Goal: Task Accomplishment & Management: Manage account settings

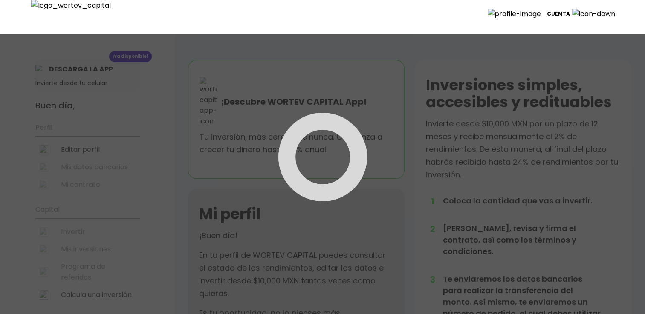
click at [570, 13] on p "Cuenta" at bounding box center [558, 14] width 23 height 13
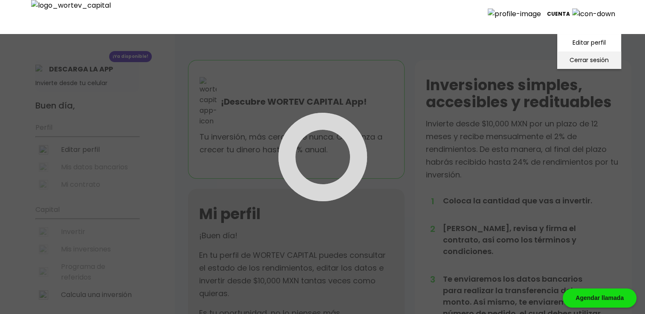
click at [578, 62] on li "Cerrar sesión" at bounding box center [589, 60] width 68 height 17
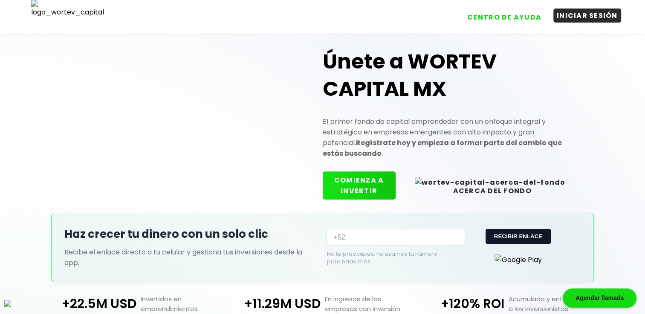
click at [603, 16] on button "INICIAR SESIÓN" at bounding box center [587, 16] width 68 height 14
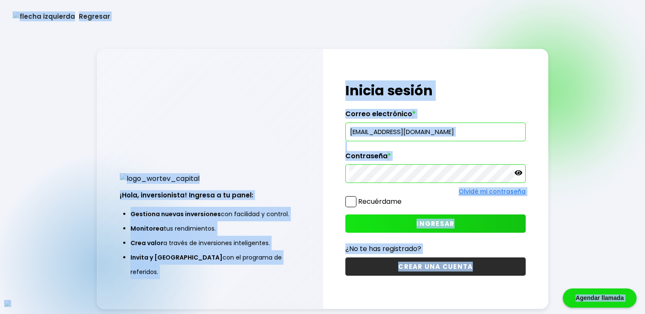
click at [415, 131] on input "[EMAIL_ADDRESS][DOMAIN_NAME]" at bounding box center [435, 132] width 173 height 18
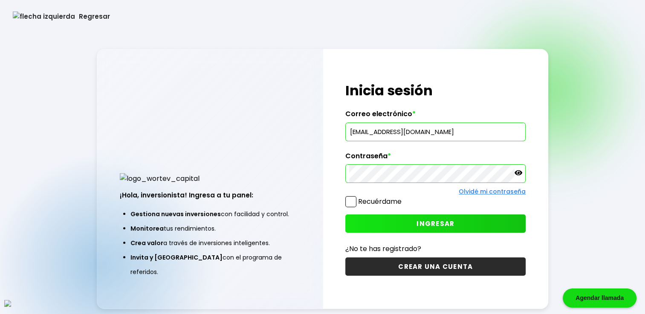
type input "[EMAIL_ADDRESS][DOMAIN_NAME]"
click at [349, 205] on span at bounding box center [350, 201] width 11 height 11
click at [403, 198] on input "Recuérdame" at bounding box center [403, 198] width 0 height 0
click at [411, 226] on button "INGRESAR" at bounding box center [435, 224] width 180 height 18
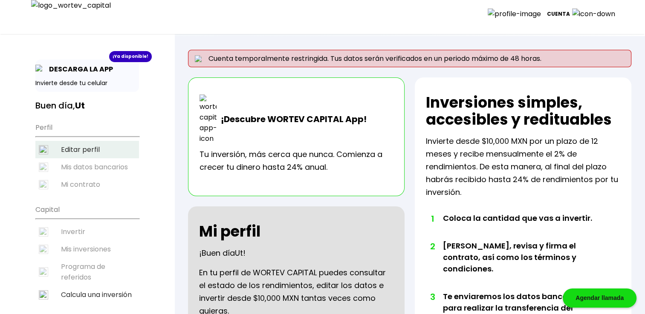
click at [95, 146] on li "Editar perfil" at bounding box center [87, 149] width 104 height 17
select select "Hombre"
select select "Primaria"
select select "AG"
select select "Actinver"
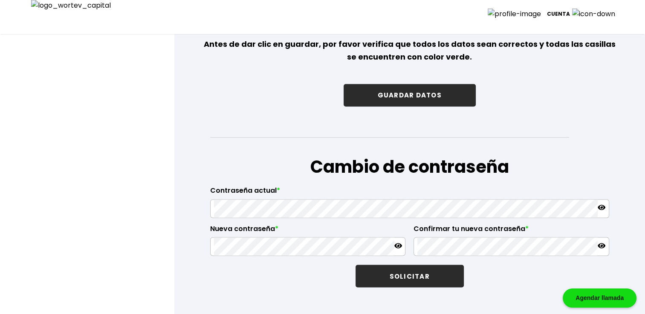
scroll to position [1392, 0]
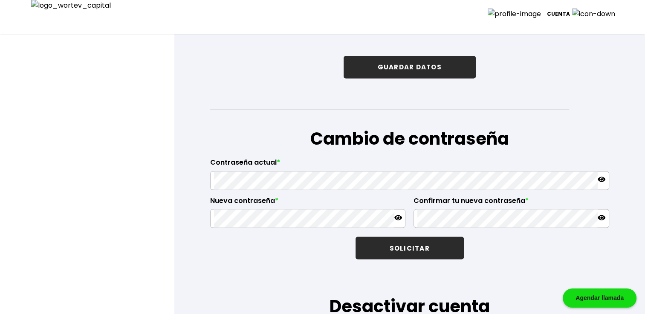
click at [453, 63] on button "GUARDAR DATOS" at bounding box center [409, 67] width 132 height 23
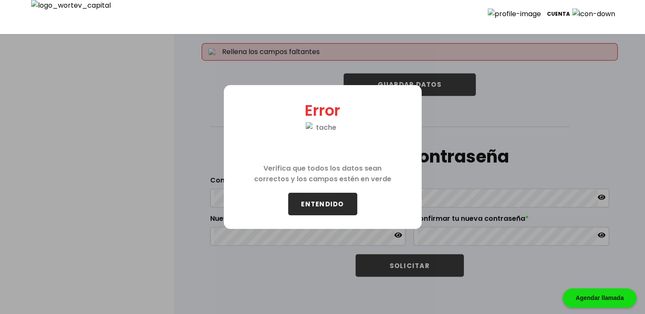
click at [330, 205] on button "ENTENDIDO" at bounding box center [322, 204] width 69 height 23
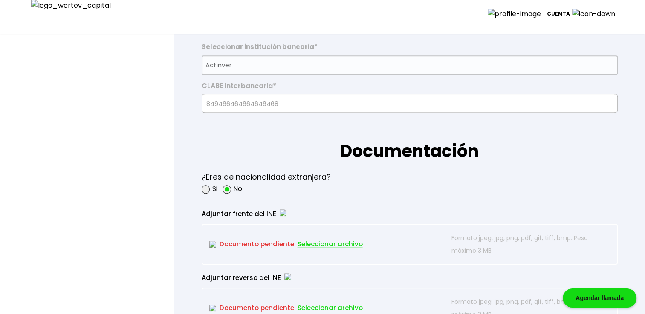
scroll to position [597, 0]
